Goal: Book appointment/travel/reservation

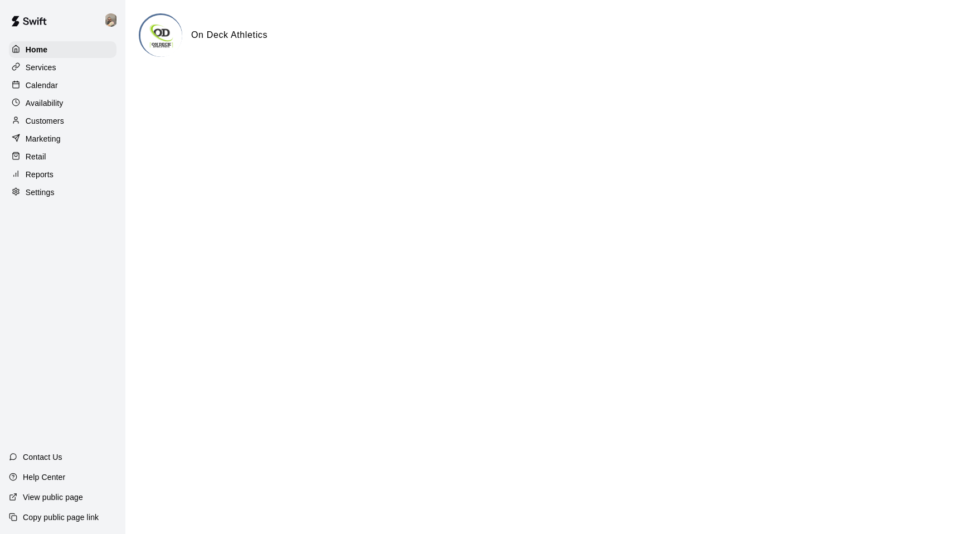
click at [55, 85] on p "Calendar" at bounding box center [42, 85] width 32 height 11
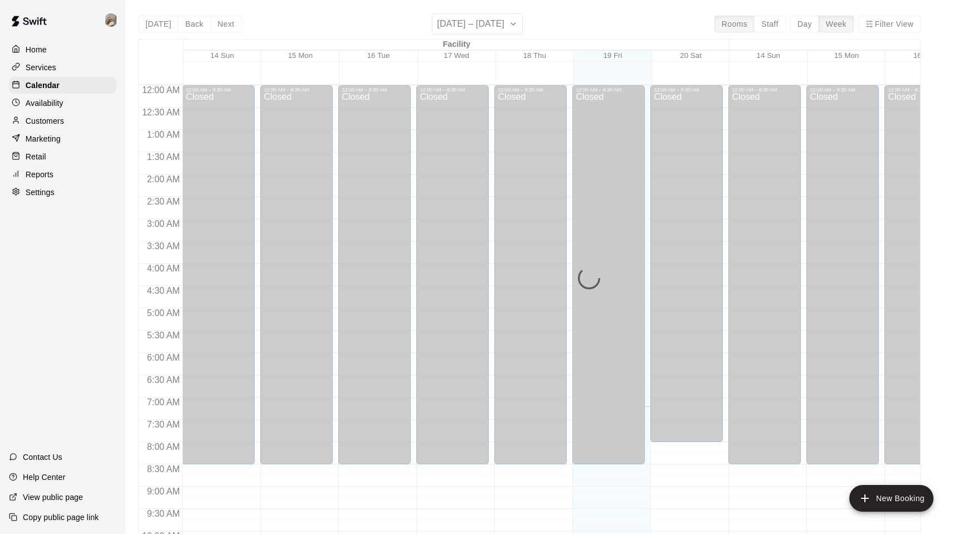
scroll to position [321, 0]
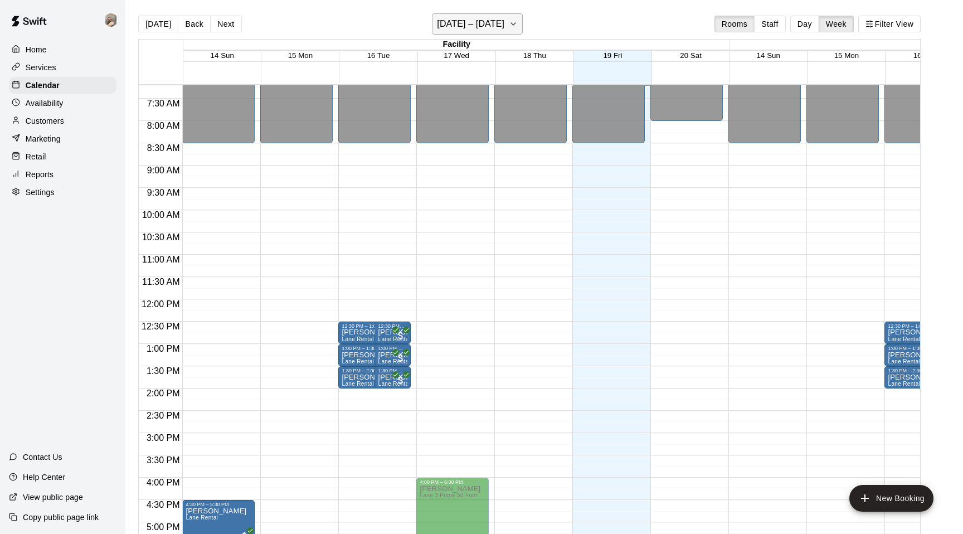
click at [518, 27] on icon "button" at bounding box center [513, 23] width 9 height 13
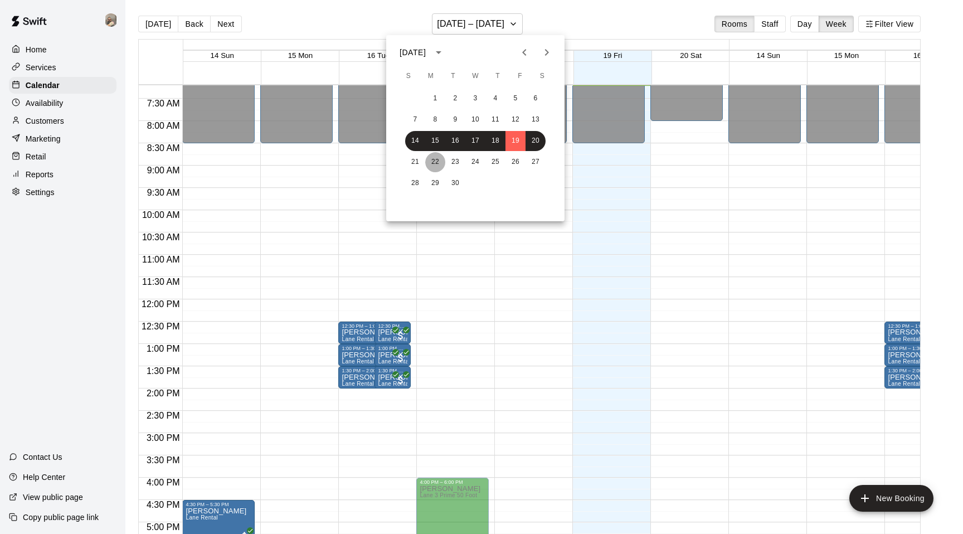
click at [441, 165] on button "22" at bounding box center [435, 162] width 20 height 20
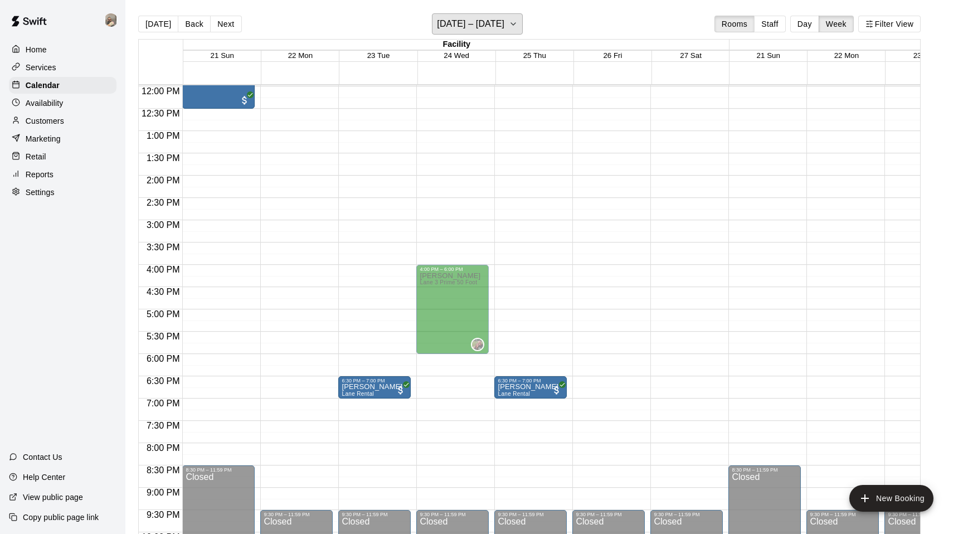
scroll to position [541, 0]
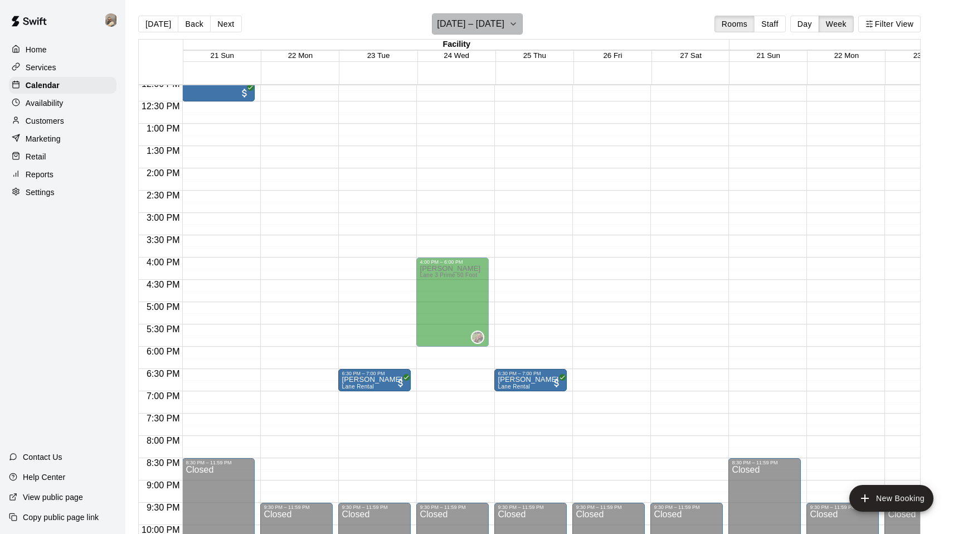
click at [518, 24] on icon "button" at bounding box center [513, 23] width 9 height 13
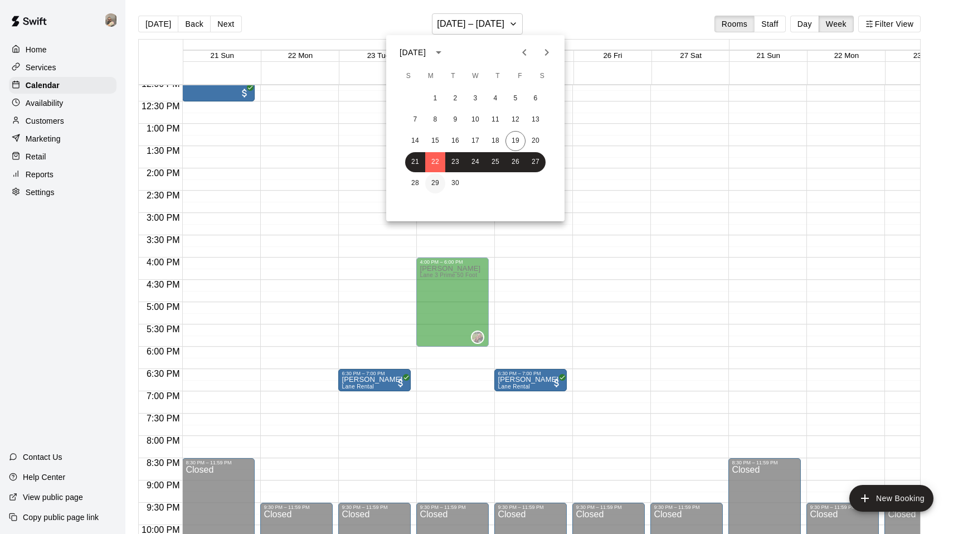
click at [436, 179] on button "29" at bounding box center [435, 183] width 20 height 20
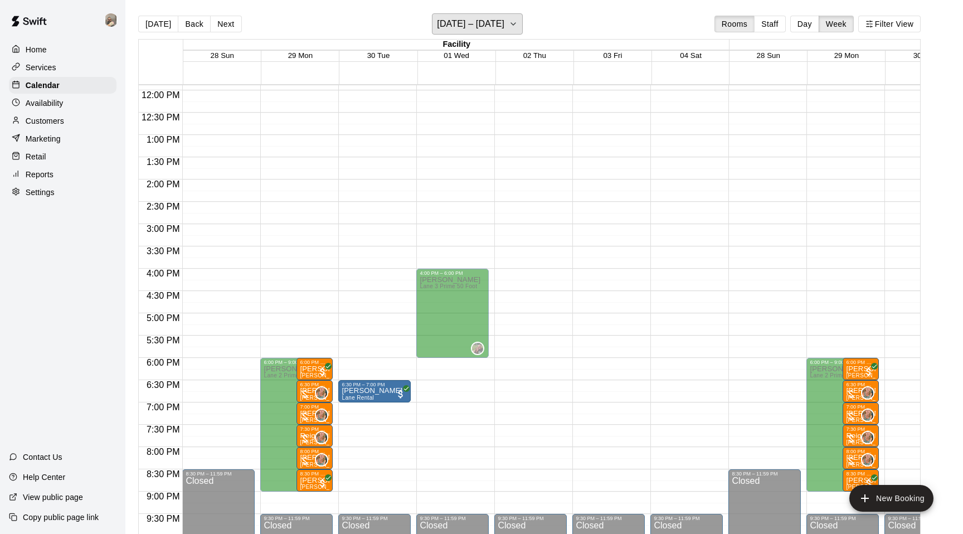
scroll to position [523, 0]
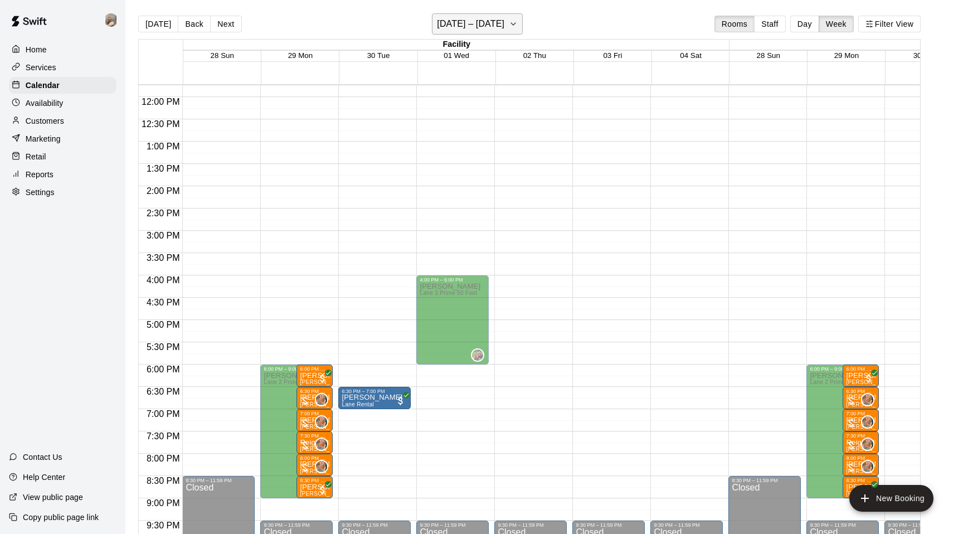
click at [504, 27] on h6 "[DATE] – [DATE]" at bounding box center [470, 24] width 67 height 16
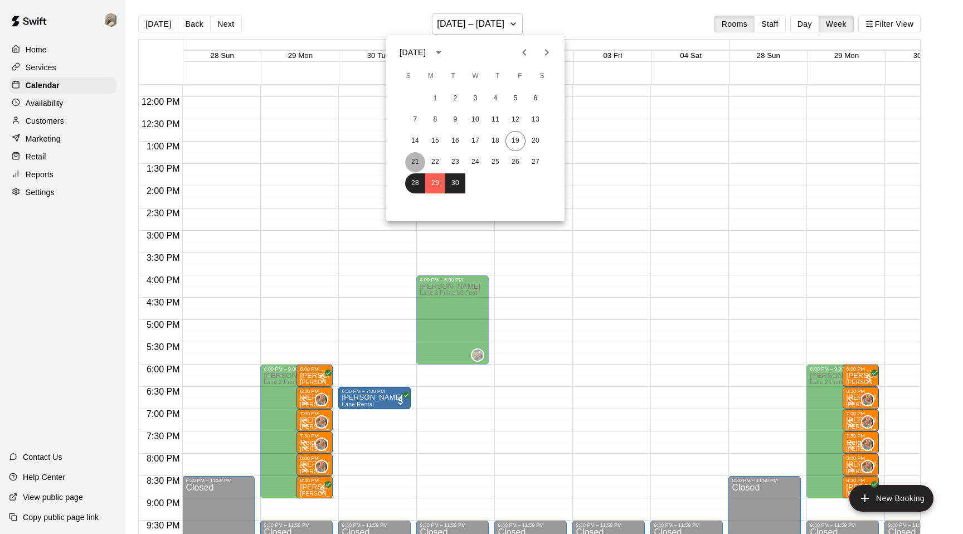
click at [416, 166] on button "21" at bounding box center [415, 162] width 20 height 20
